Goal: Information Seeking & Learning: Understand process/instructions

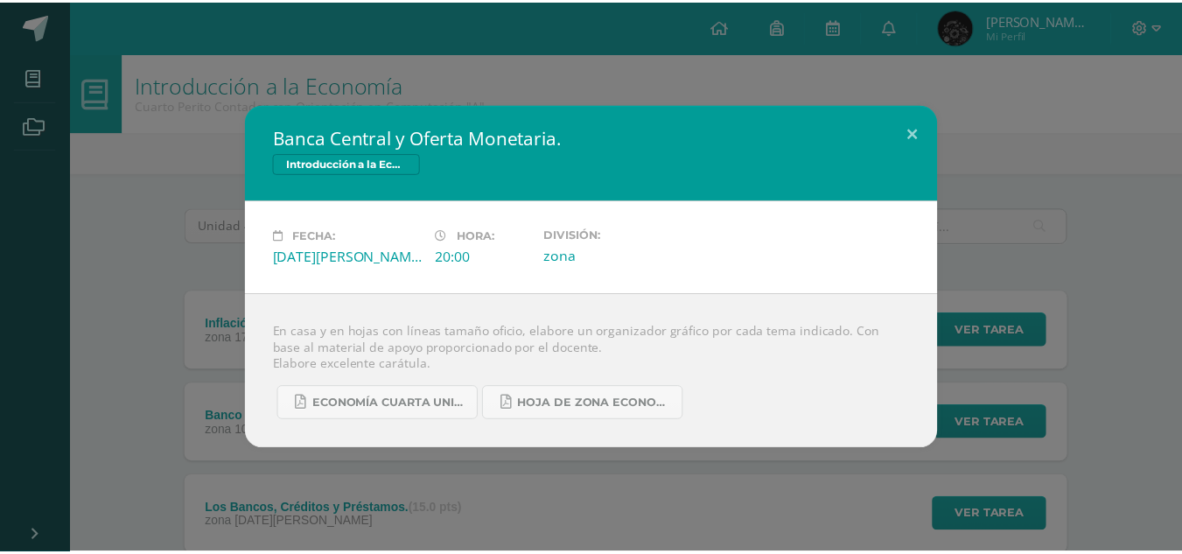
scroll to position [158, 0]
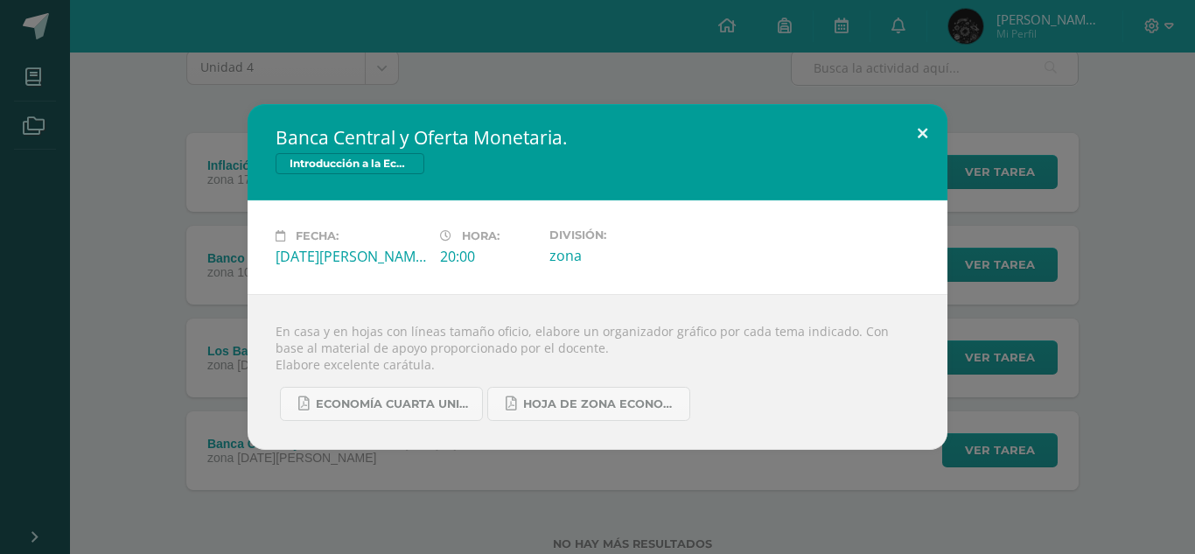
click at [907, 124] on button at bounding box center [923, 134] width 50 height 60
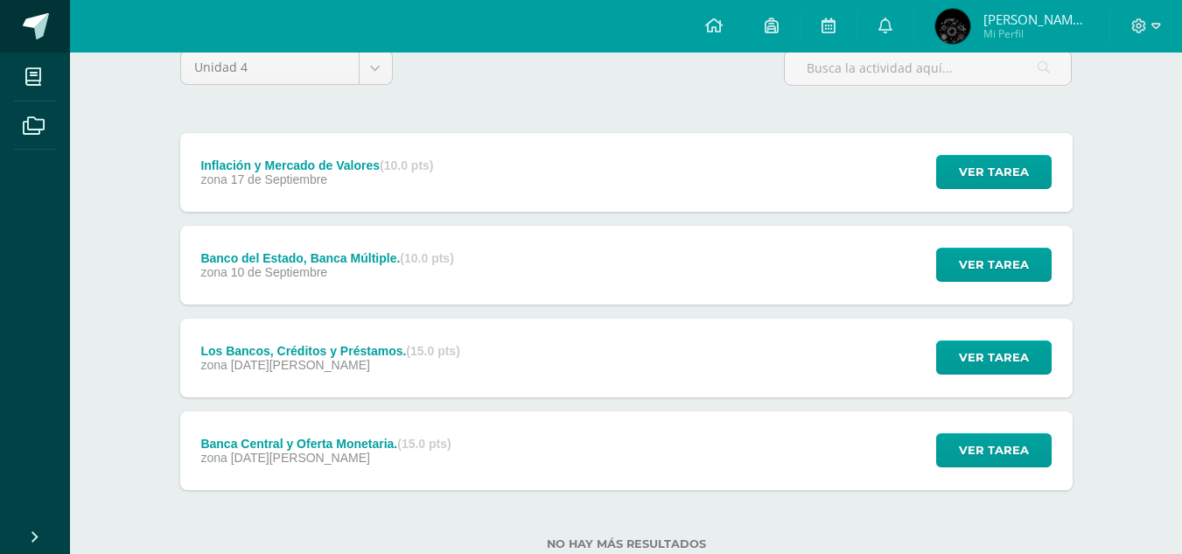
click at [35, 17] on span at bounding box center [36, 26] width 26 height 26
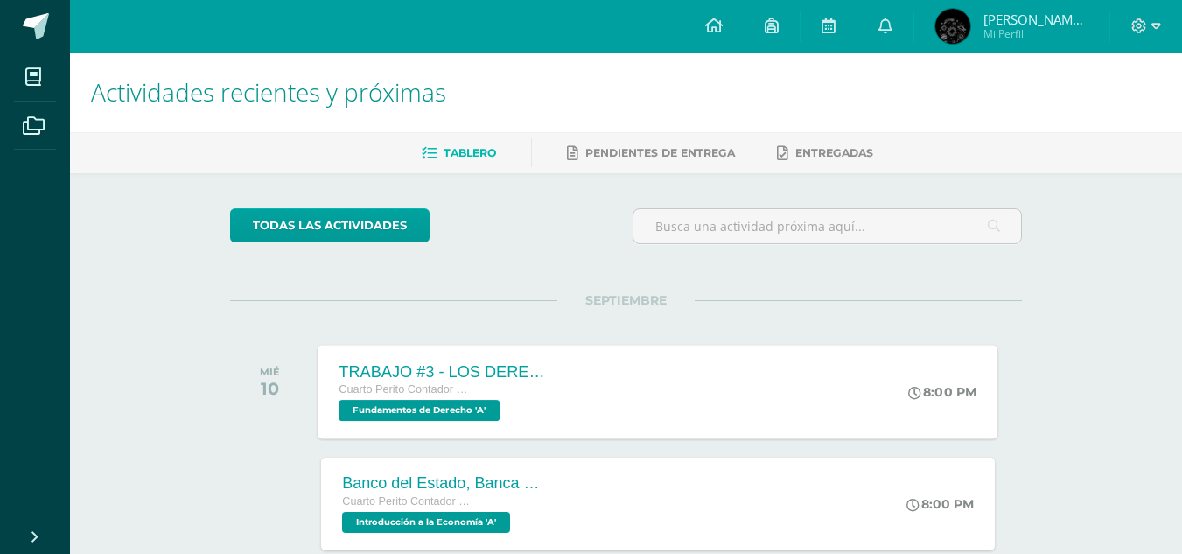
click at [478, 403] on span "Fundamentos de Derecho 'A'" at bounding box center [420, 410] width 161 height 21
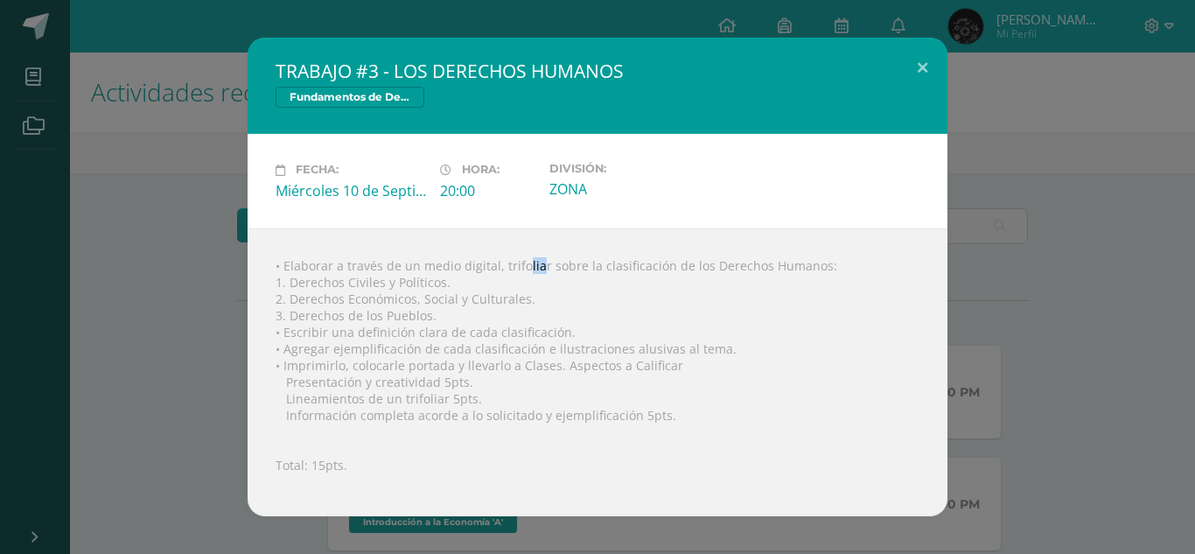
drag, startPoint x: 499, startPoint y: 263, endPoint x: 514, endPoint y: 270, distance: 16.1
click at [514, 270] on div "• Elaborar a través de un medio digital, trifoliar sobre la clasificación de lo…" at bounding box center [598, 372] width 700 height 288
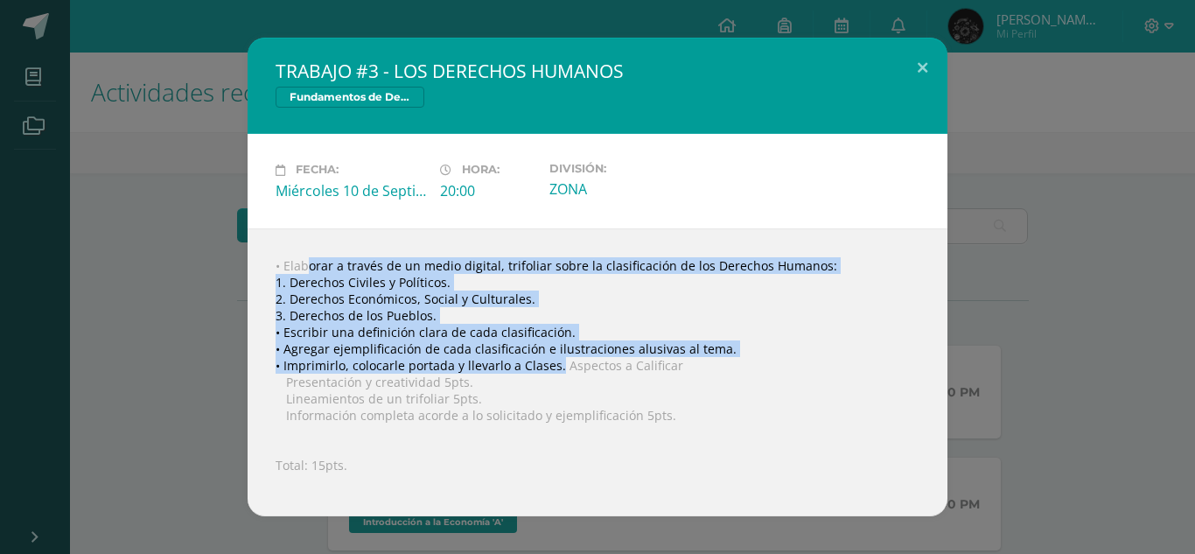
drag, startPoint x: 281, startPoint y: 263, endPoint x: 557, endPoint y: 368, distance: 295.0
click at [557, 368] on div "• Elaborar a través de un medio digital, trifoliar sobre la clasificación de lo…" at bounding box center [598, 372] width 700 height 288
copy div "Elaborar a través de un medio digital, trifoliar sobre la clasificación de los …"
